Goal: Task Accomplishment & Management: Manage account settings

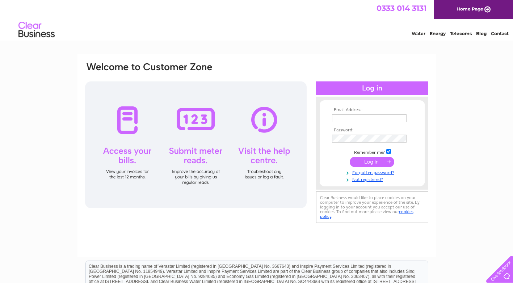
click at [358, 119] on input "text" at bounding box center [369, 118] width 75 height 8
type input "info@aireboroughdecorating.com"
click at [350, 157] on input "submit" at bounding box center [372, 162] width 45 height 10
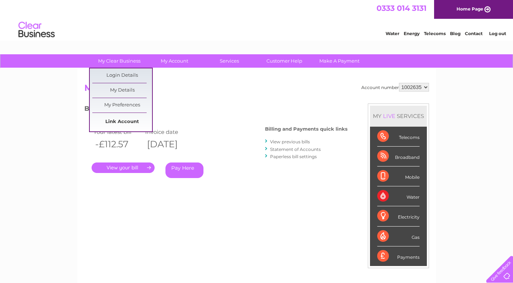
click at [121, 122] on link "Link Account" at bounding box center [122, 122] width 60 height 14
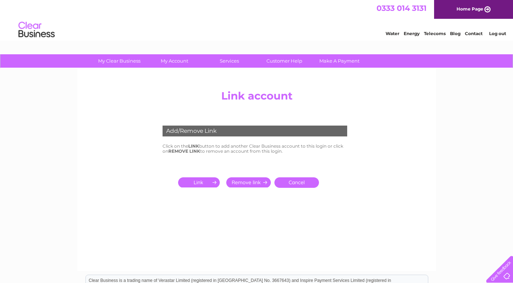
click at [189, 183] on input "submit" at bounding box center [200, 182] width 45 height 10
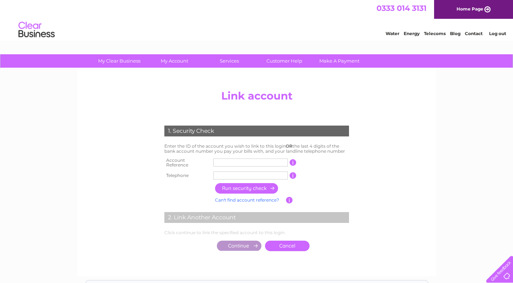
click at [230, 161] on input "text" at bounding box center [250, 162] width 75 height 8
click at [259, 157] on td "CB203618" at bounding box center [250, 163] width 78 height 14
click at [248, 162] on input "CB203618" at bounding box center [250, 162] width 75 height 8
click at [293, 160] on input "button" at bounding box center [292, 162] width 7 height 7
click at [293, 159] on input "button" at bounding box center [292, 162] width 7 height 7
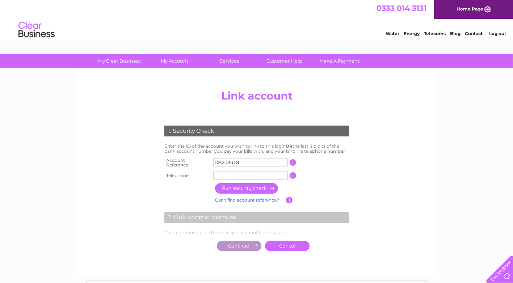
click at [292, 162] on input "button" at bounding box center [292, 162] width 7 height 7
drag, startPoint x: 249, startPoint y: 162, endPoint x: 133, endPoint y: 165, distance: 115.8
click at [134, 165] on center "Add/Remove Link Click on the LINK button to add another Clear Business account …" at bounding box center [256, 177] width 344 height 183
type input "2036181"
click at [235, 172] on input "text" at bounding box center [250, 176] width 75 height 8
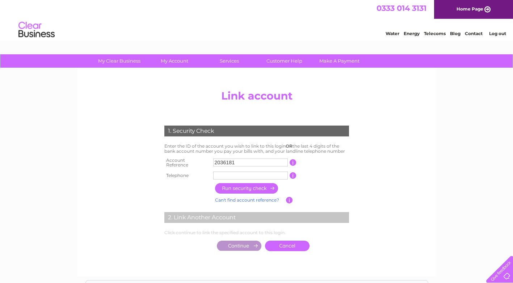
click at [252, 102] on div at bounding box center [256, 94] width 261 height 17
click at [220, 174] on input "text" at bounding box center [250, 176] width 75 height 8
type input "07876735940"
click at [240, 188] on input "button" at bounding box center [247, 188] width 64 height 10
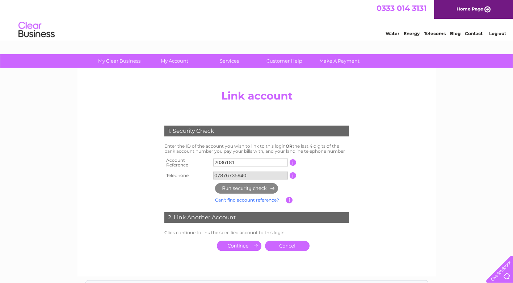
click at [241, 245] on input "submit" at bounding box center [239, 246] width 45 height 10
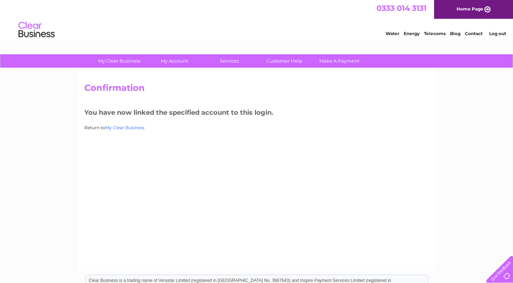
click at [131, 127] on link "My Clear Business" at bounding box center [124, 127] width 39 height 5
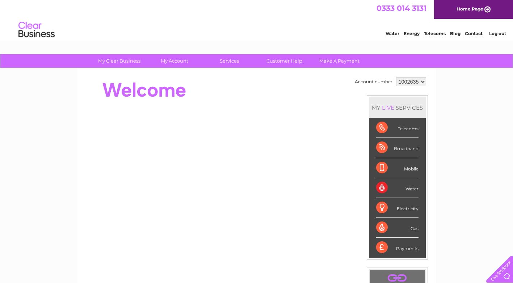
click at [410, 81] on select "1002635 2036181" at bounding box center [411, 81] width 30 height 9
select select "2036181"
click at [396, 77] on select "1002635 2036181" at bounding box center [411, 81] width 30 height 9
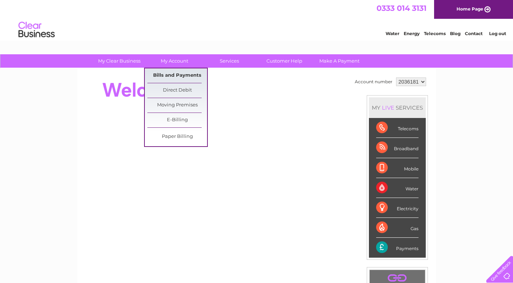
click at [182, 78] on link "Bills and Payments" at bounding box center [177, 75] width 60 height 14
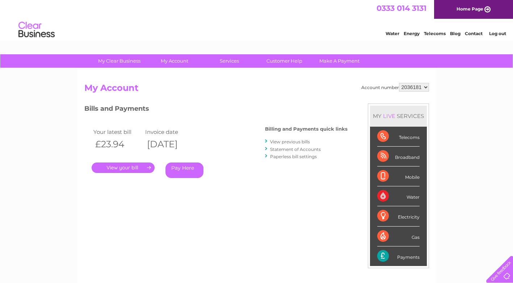
click at [291, 141] on link "View previous bills" at bounding box center [290, 141] width 40 height 5
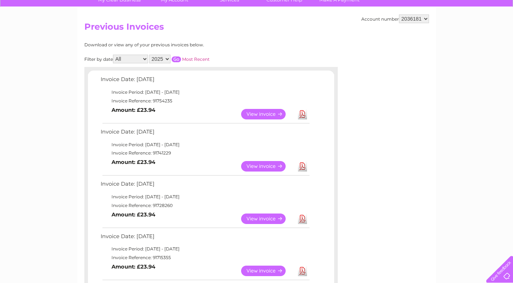
scroll to position [72, 0]
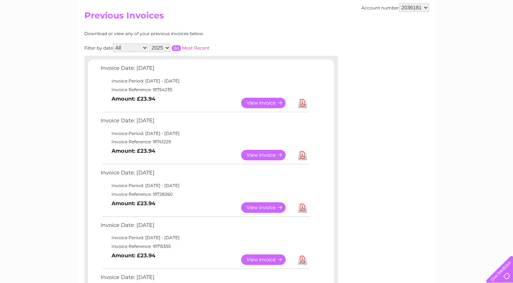
click at [303, 210] on link "Download" at bounding box center [302, 207] width 9 height 10
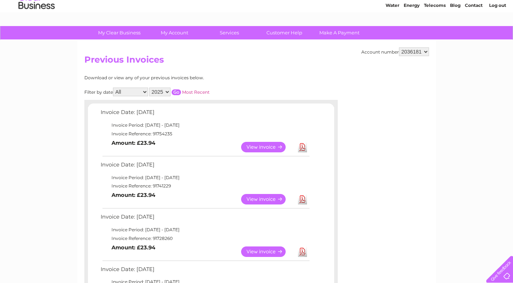
scroll to position [0, 0]
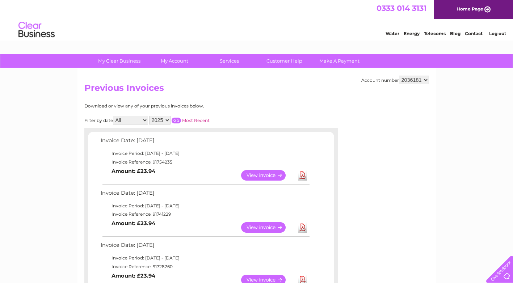
click at [503, 35] on link "Log out" at bounding box center [497, 33] width 17 height 5
